Goal: Transaction & Acquisition: Book appointment/travel/reservation

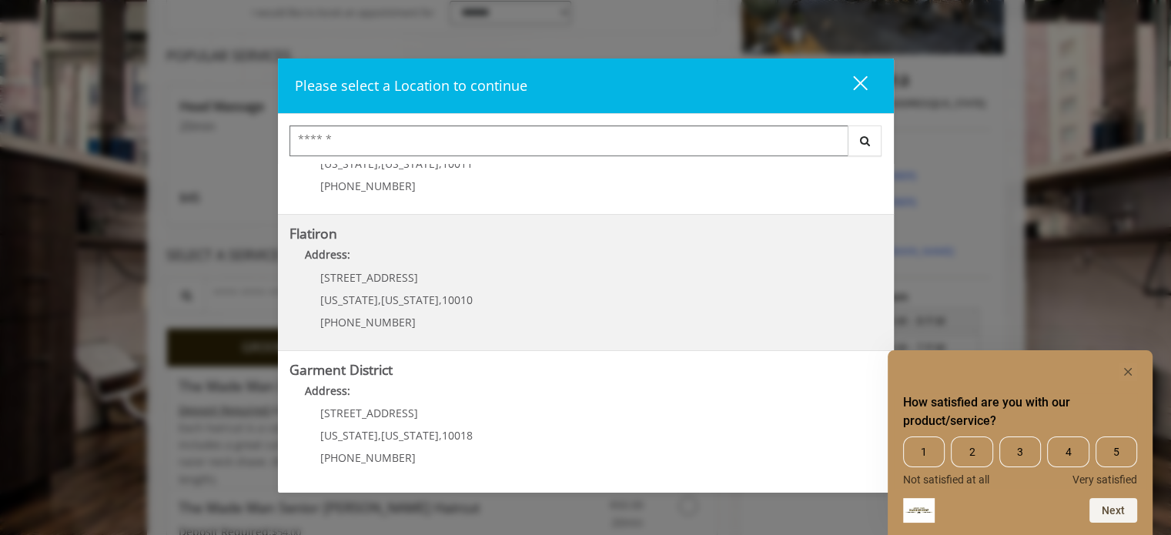
scroll to position [462, 0]
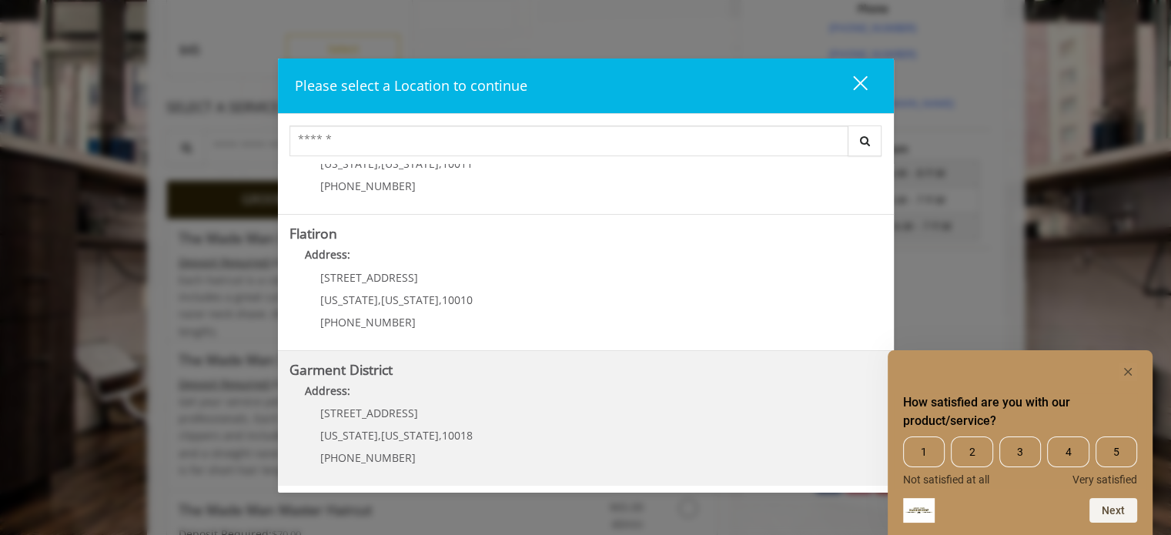
click at [507, 412] on District "Garment District Address: 1400 Broadway New York , New York , 10018 (212) 997-4…" at bounding box center [585, 419] width 593 height 112
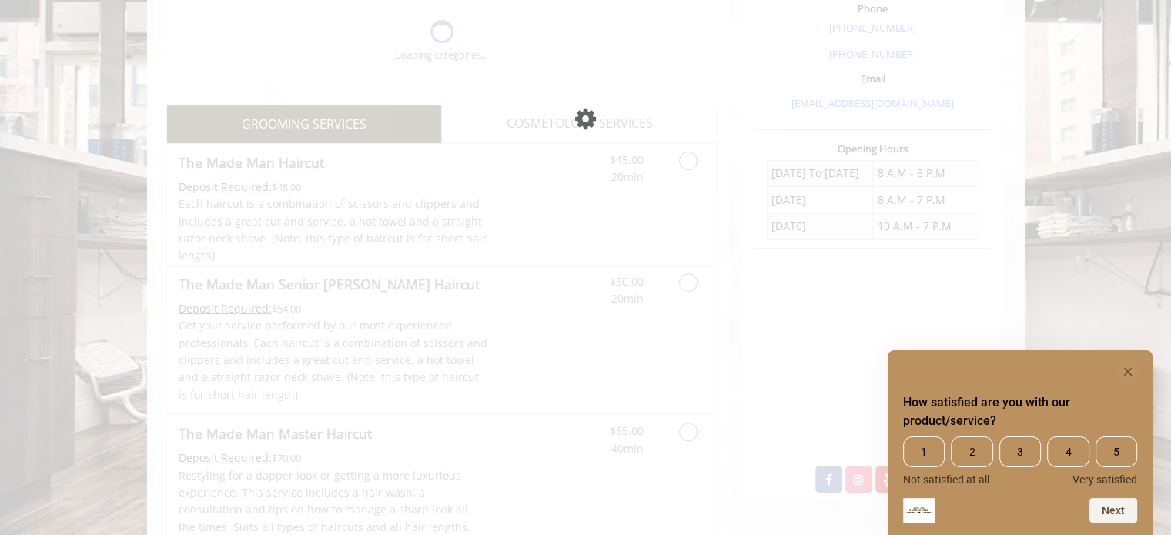
scroll to position [2, 0]
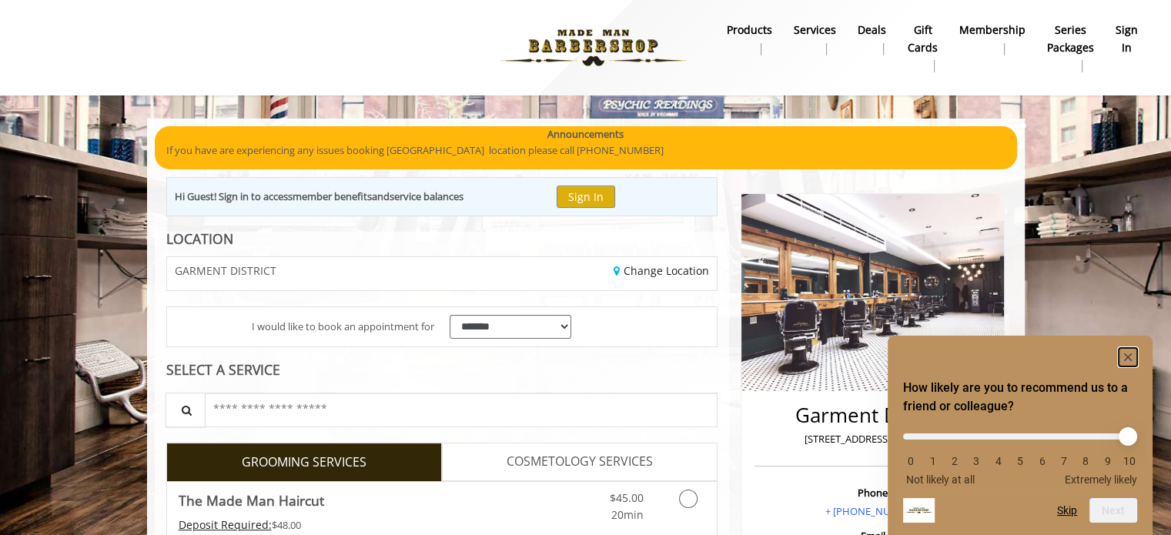
click at [1131, 351] on rect "Hide survey" at bounding box center [1128, 357] width 18 height 18
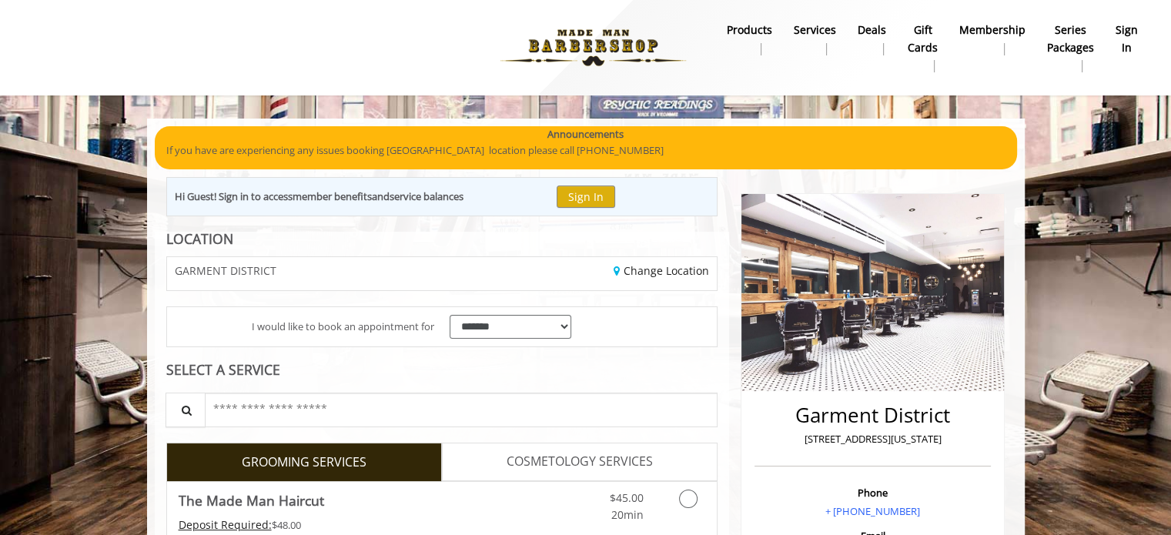
click at [831, 32] on b "Services" at bounding box center [815, 30] width 42 height 17
